Goal: Find specific page/section: Find specific page/section

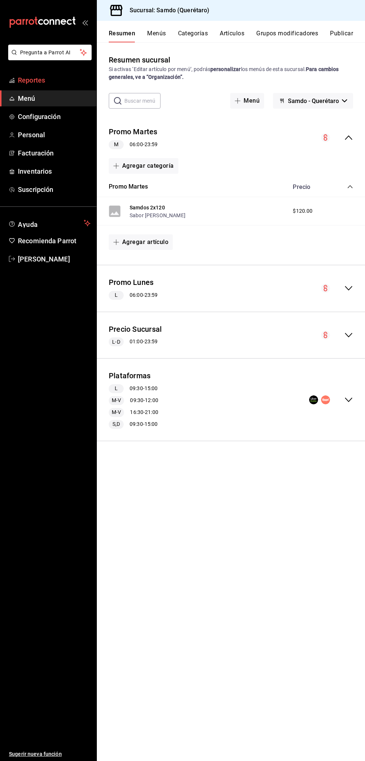
click at [39, 80] on span "Reportes" at bounding box center [54, 80] width 73 height 10
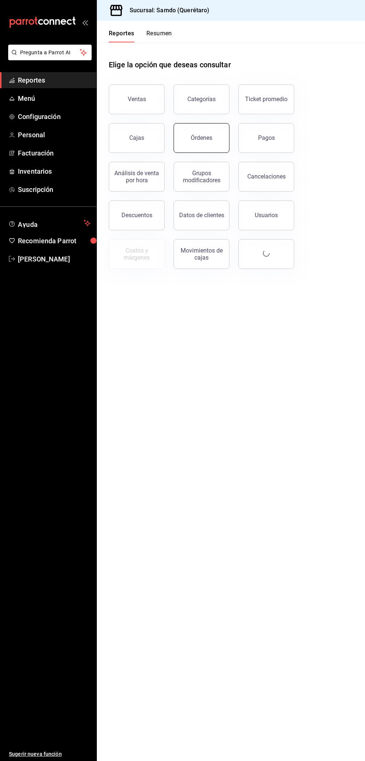
click at [219, 141] on button "Órdenes" at bounding box center [201, 138] width 56 height 30
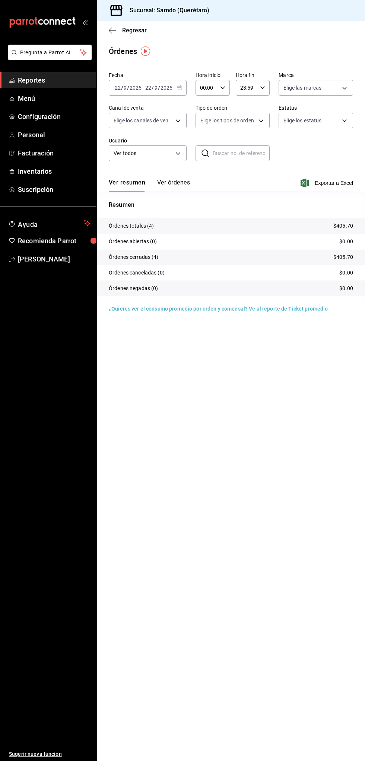
click at [183, 179] on button "Ver órdenes" at bounding box center [173, 185] width 33 height 13
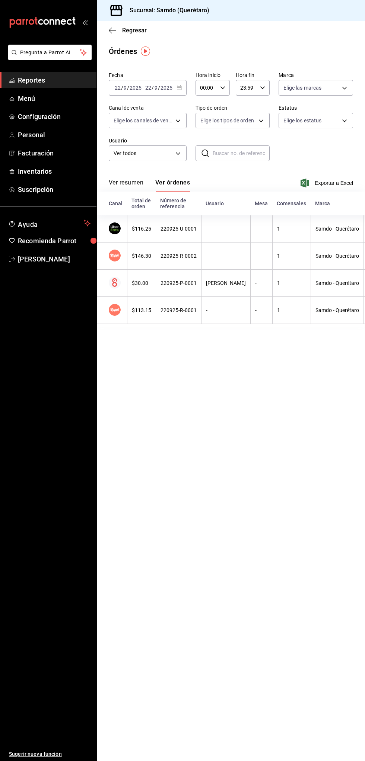
click at [30, 80] on span "Reportes" at bounding box center [54, 80] width 73 height 10
